Goal: Find specific page/section: Find specific page/section

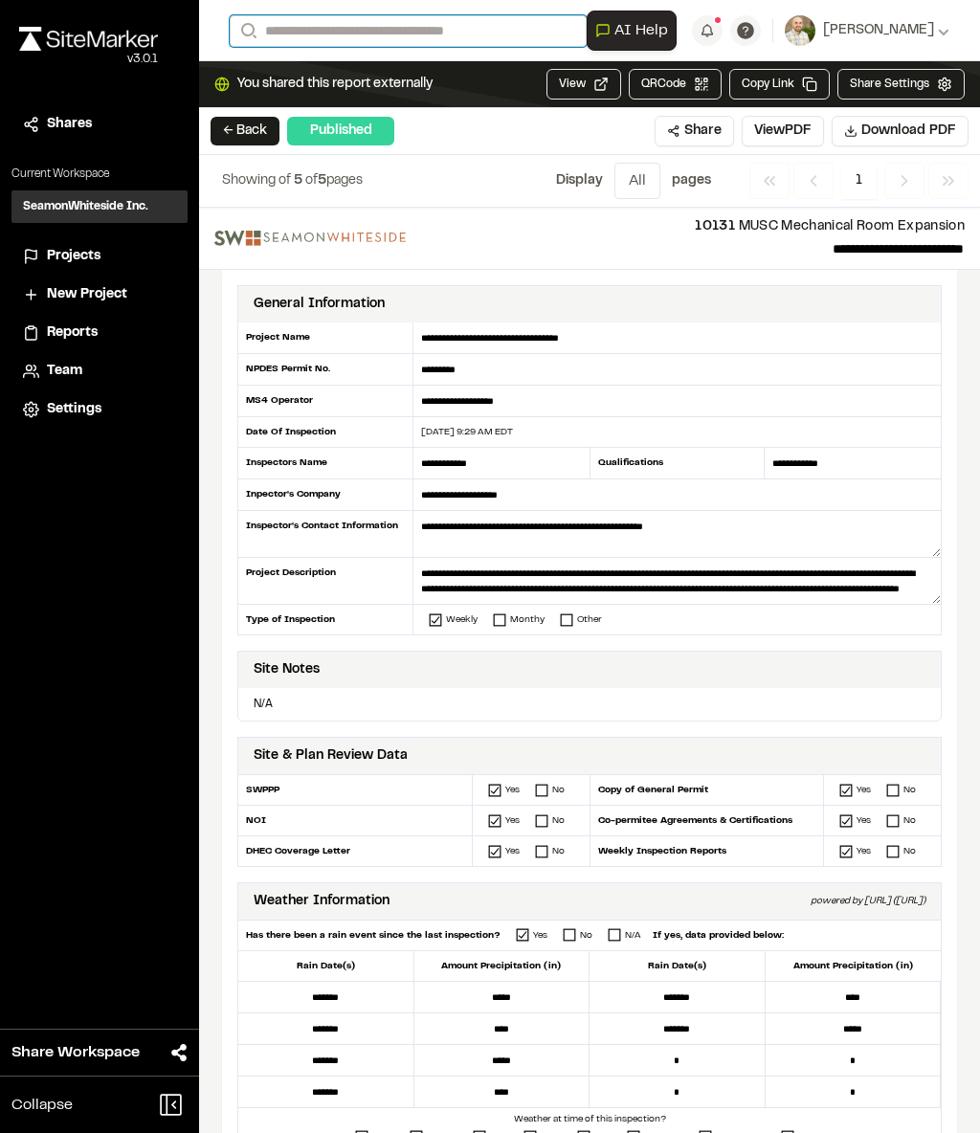
click at [459, 45] on input "Search" at bounding box center [408, 31] width 357 height 32
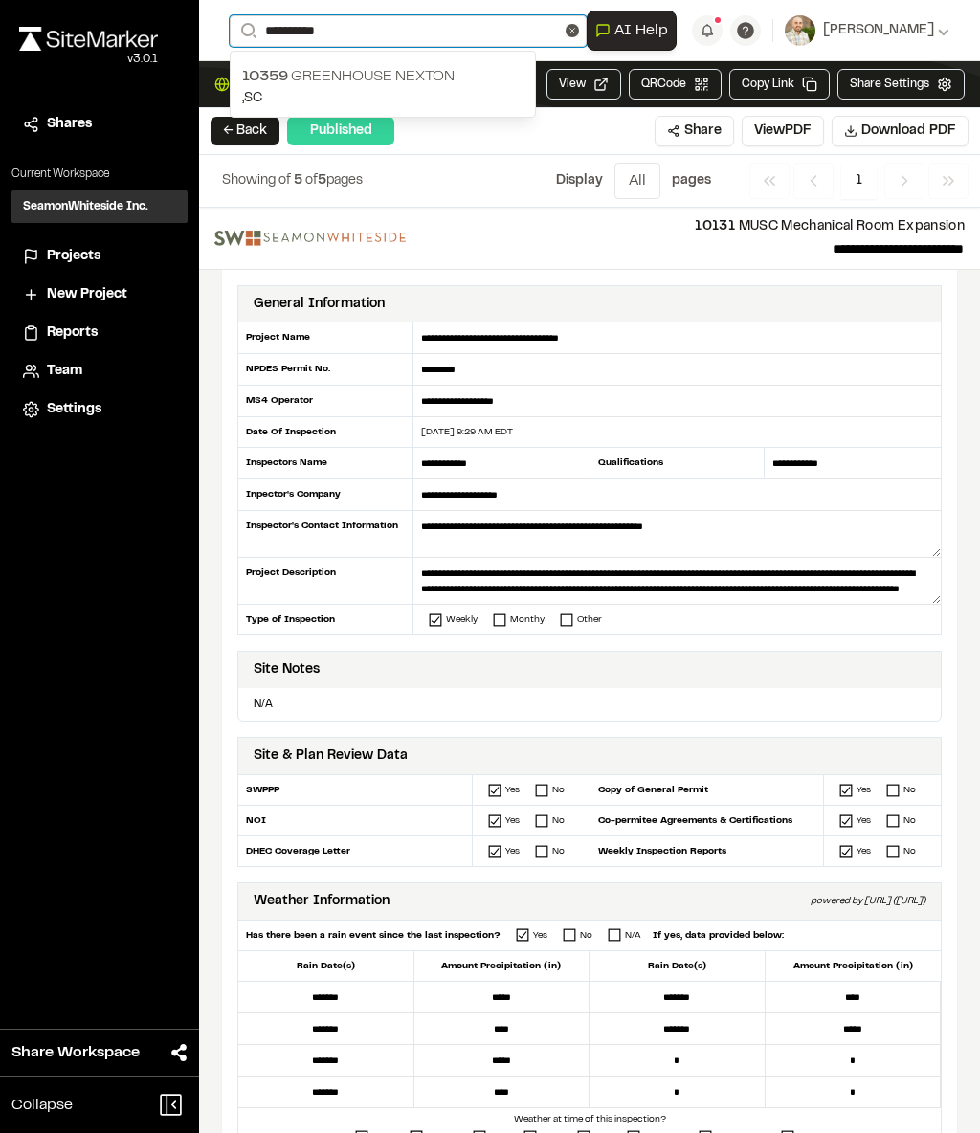
type input "**********"
click at [438, 88] on p "10359 Greenhouse Nexton" at bounding box center [382, 76] width 281 height 23
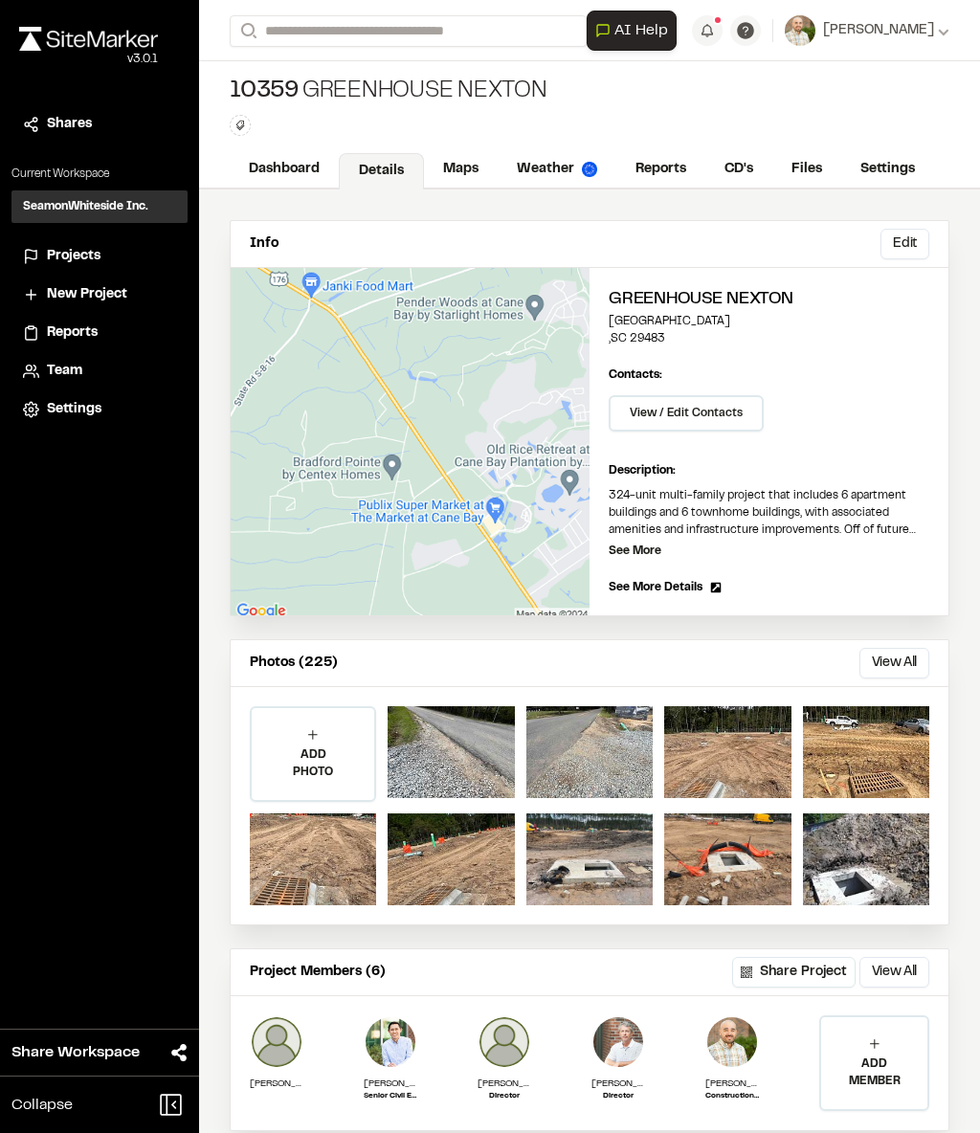
click at [644, 173] on link "Reports" at bounding box center [660, 169] width 89 height 36
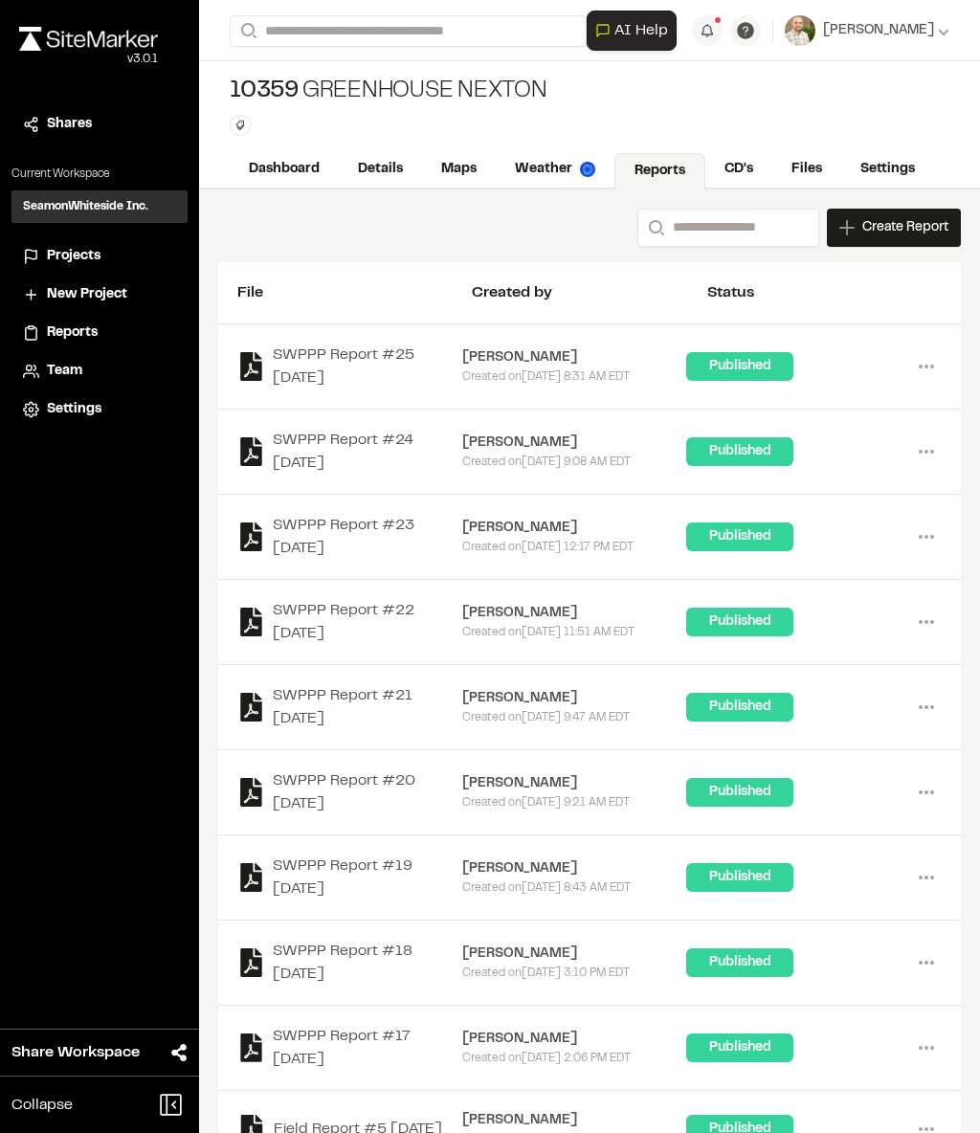
click at [808, 155] on link "Files" at bounding box center [806, 169] width 69 height 36
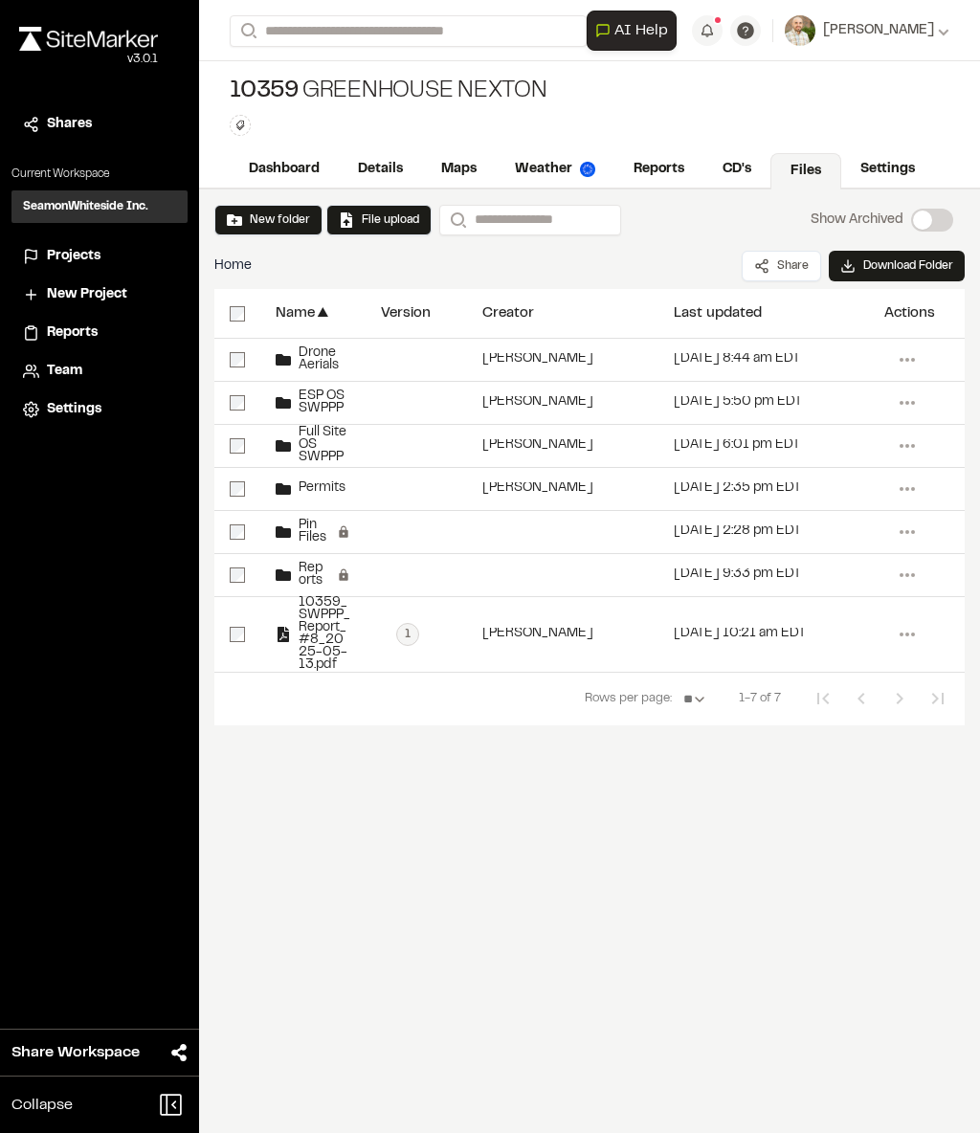
click at [317, 369] on span "Drone Aerials" at bounding box center [320, 359] width 59 height 25
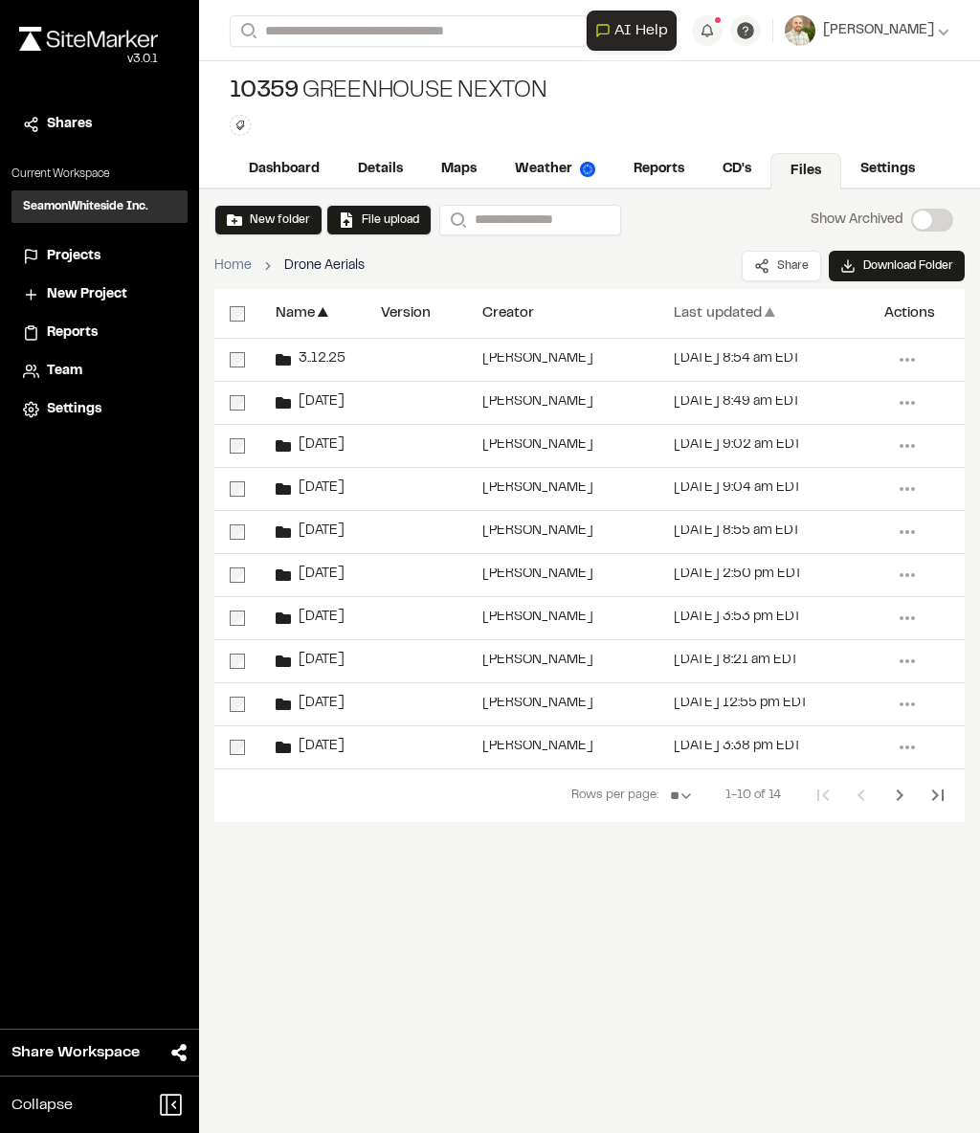
click at [708, 306] on div "Last updated" at bounding box center [717, 313] width 88 height 14
click at [738, 297] on div "Last updated ▲" at bounding box center [763, 313] width 180 height 49
click at [326, 359] on span "[DATE]" at bounding box center [318, 359] width 54 height 12
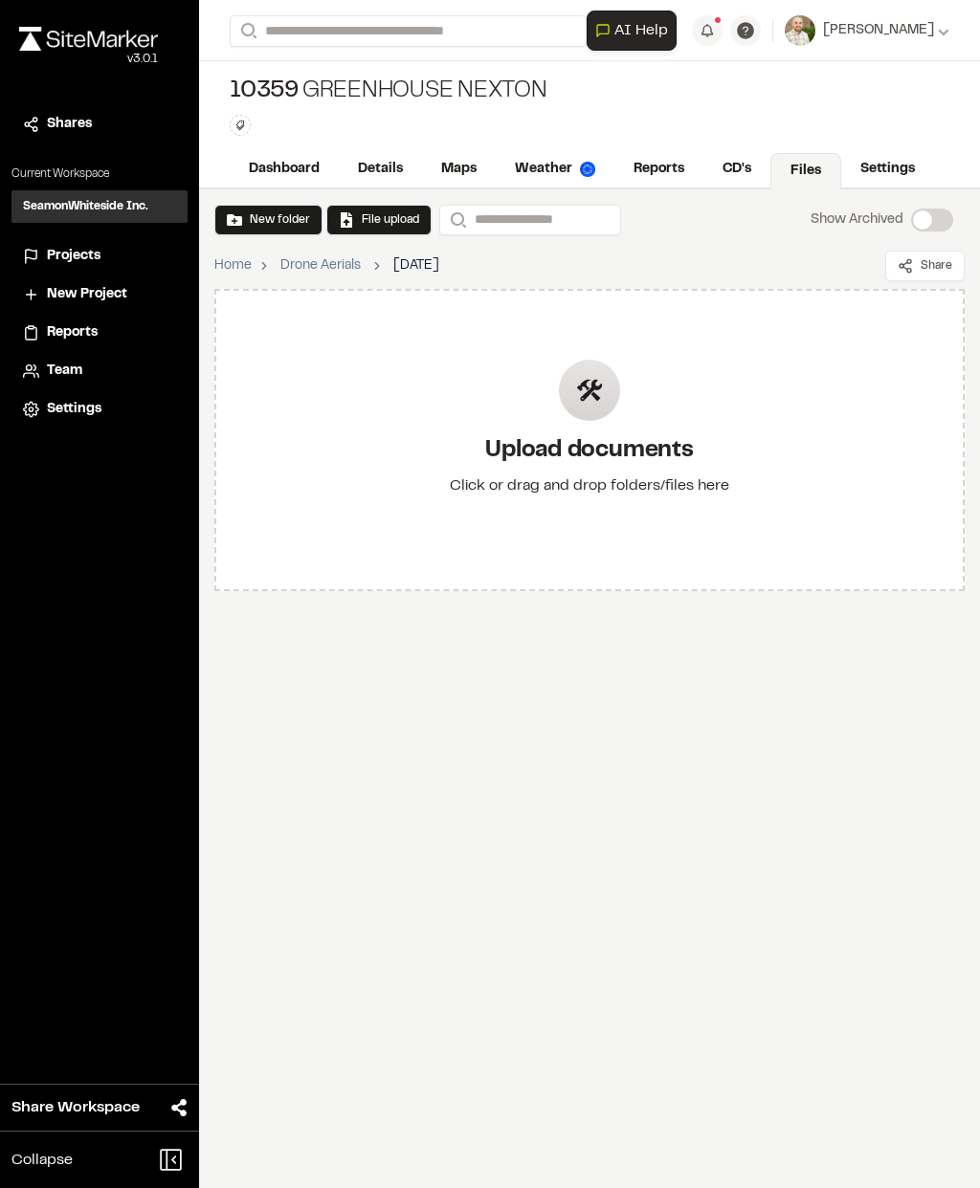
click at [635, 456] on h2 "Upload documents" at bounding box center [589, 451] width 279 height 31
